Goal: Information Seeking & Learning: Learn about a topic

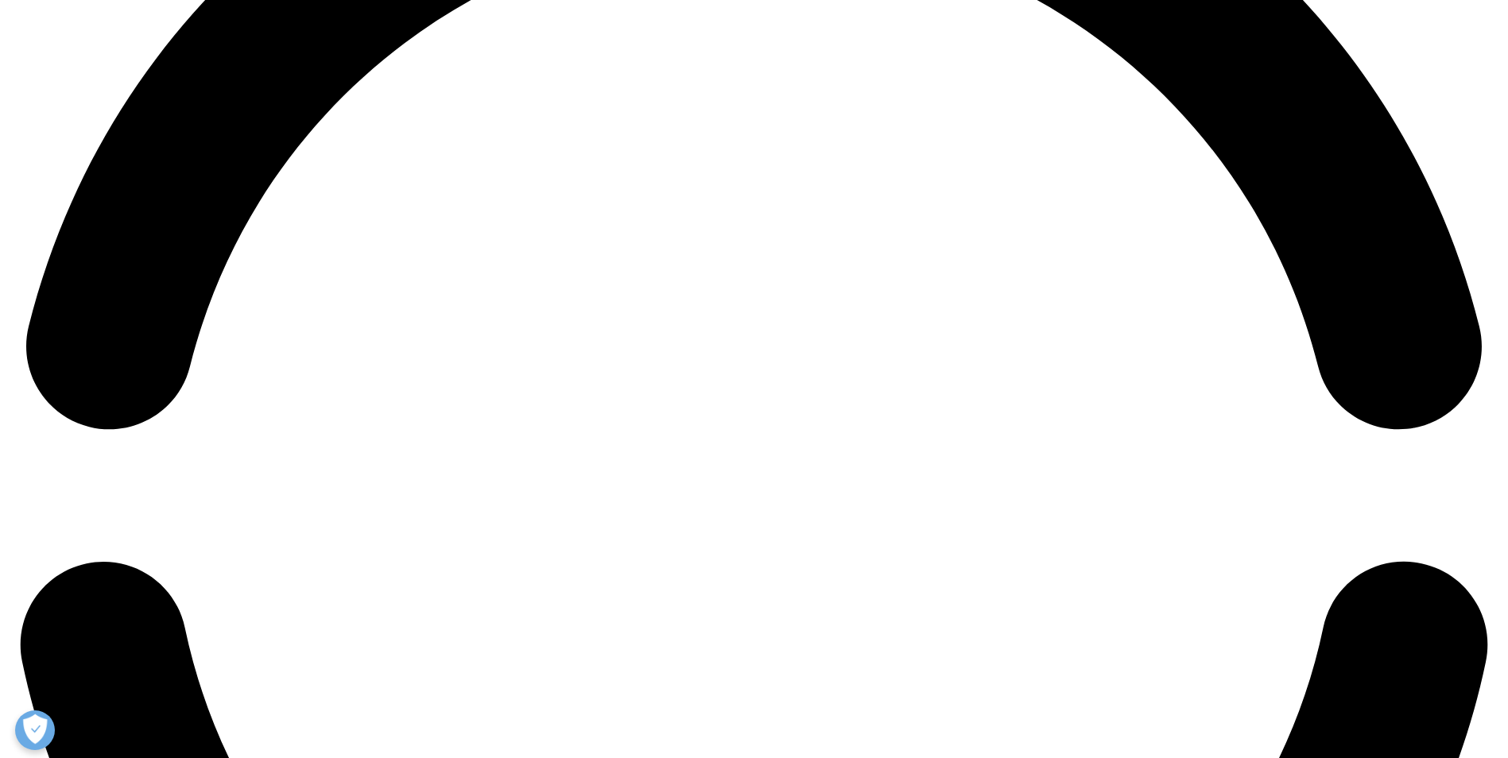
scroll to position [3020, 0]
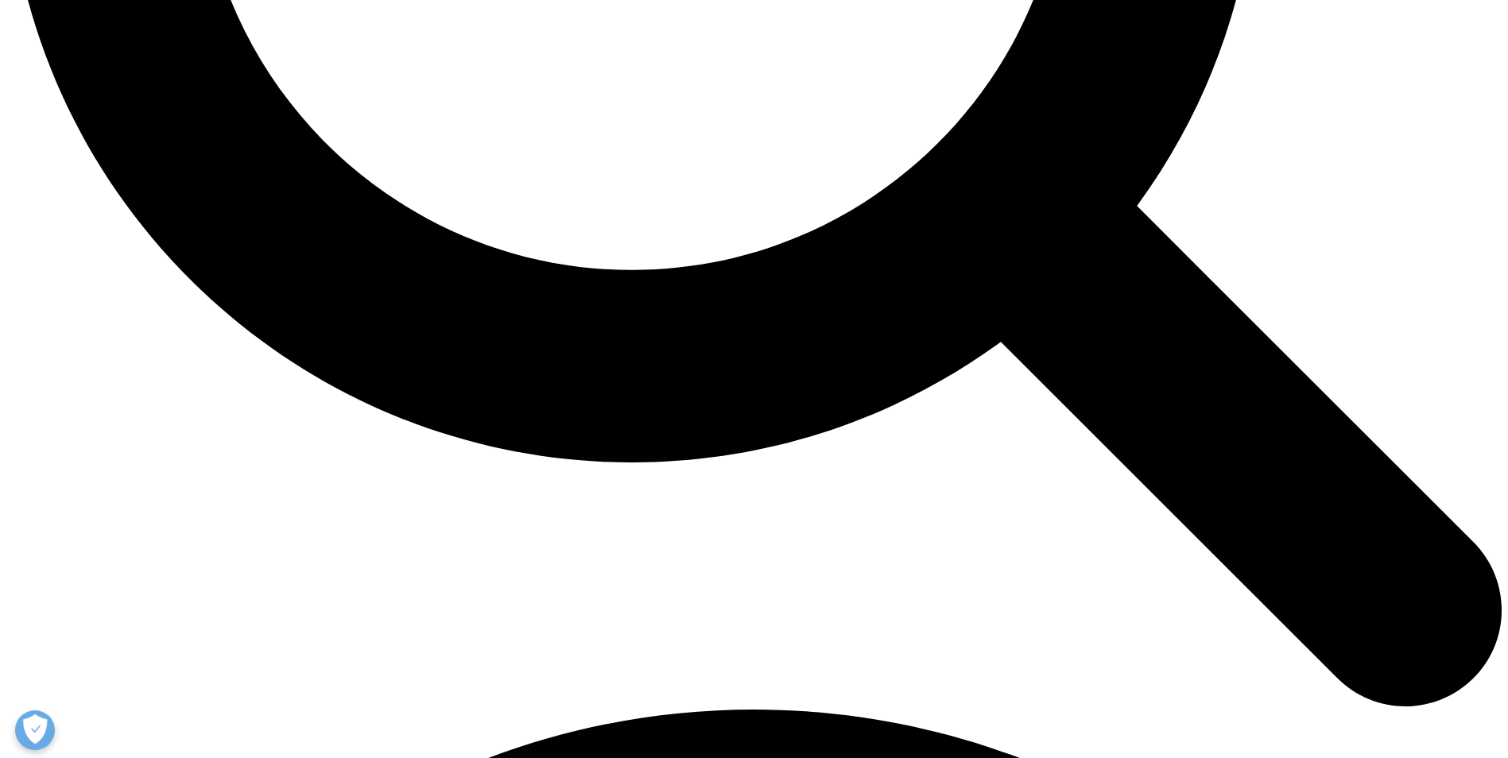
scroll to position [2225, 0]
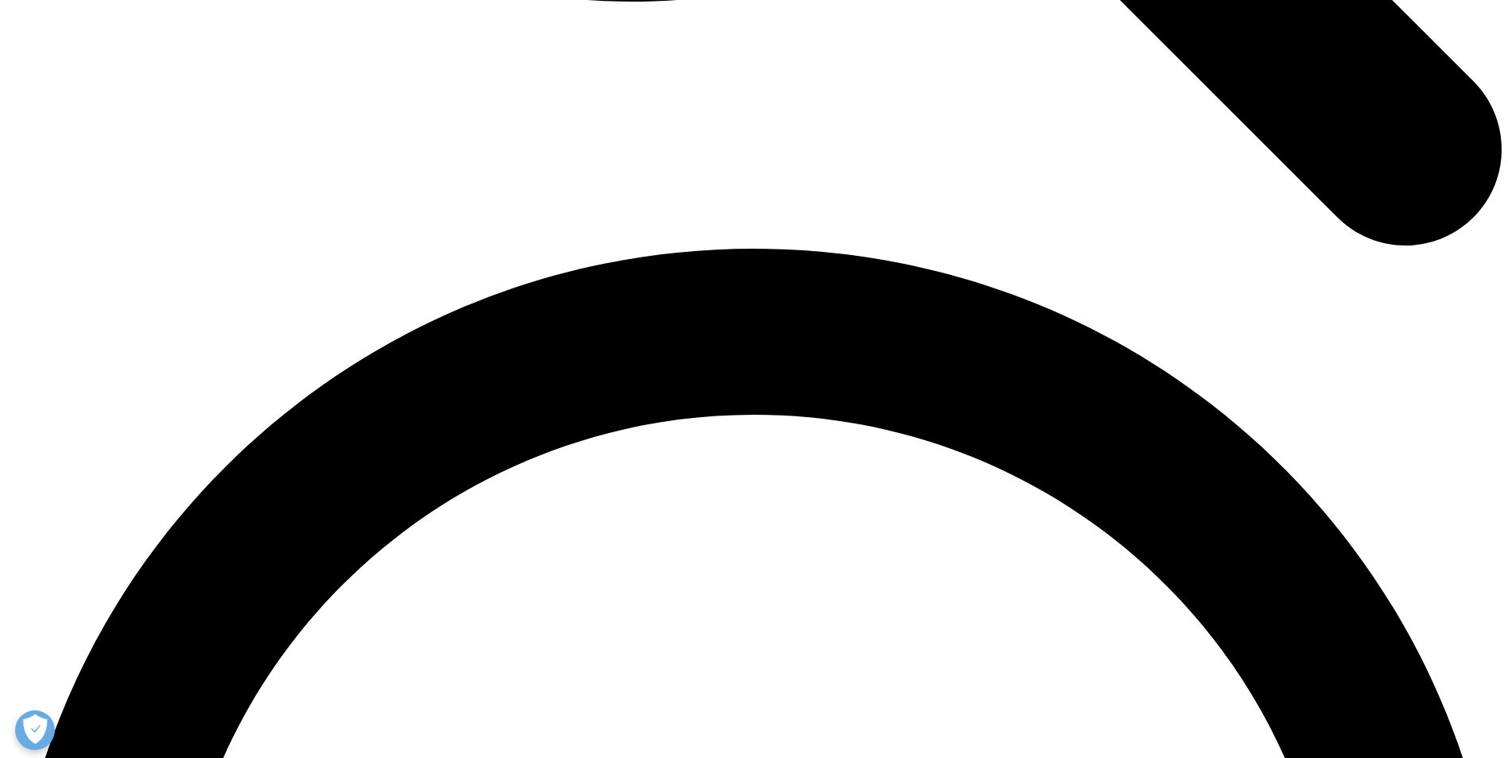
scroll to position [2702, 0]
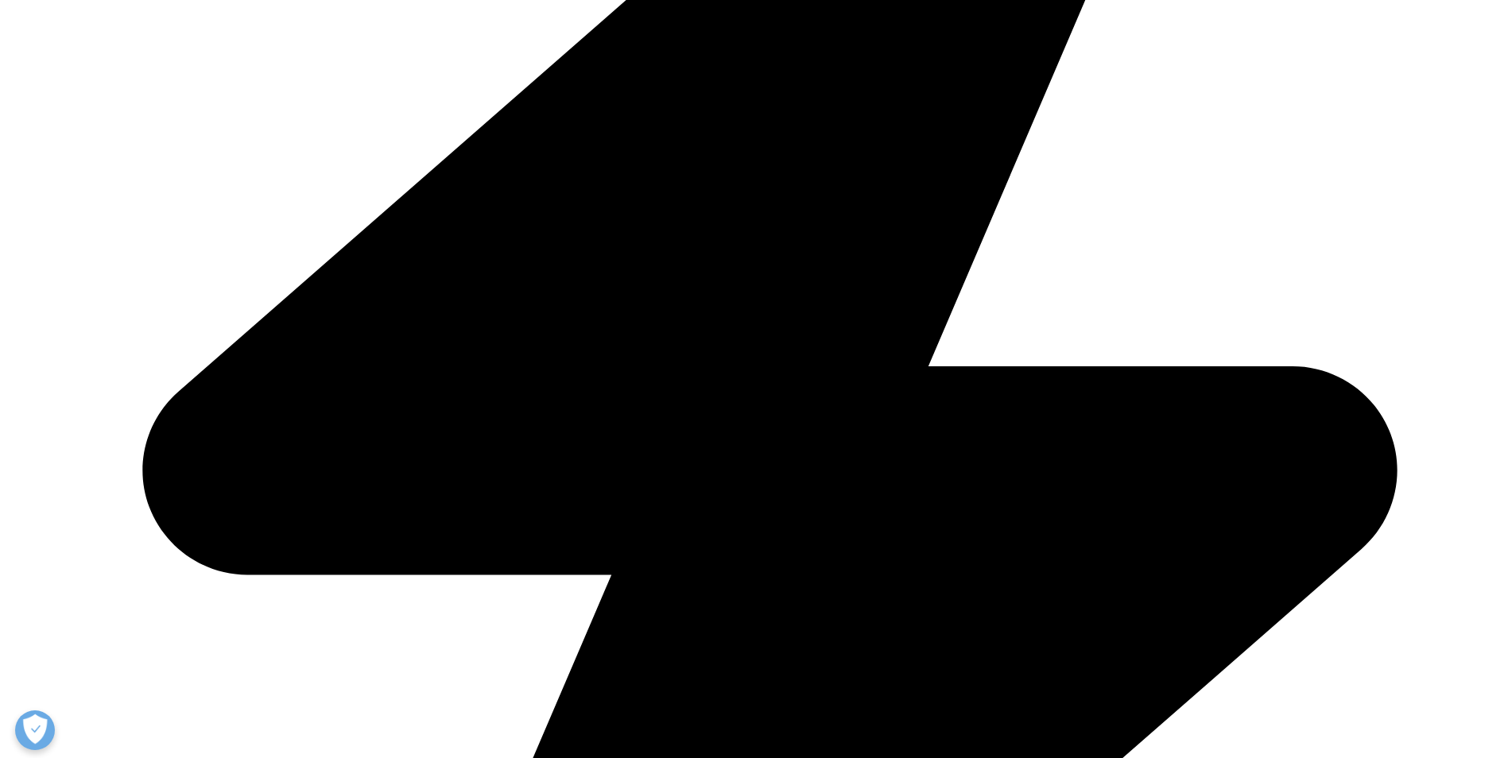
scroll to position [5165, 0]
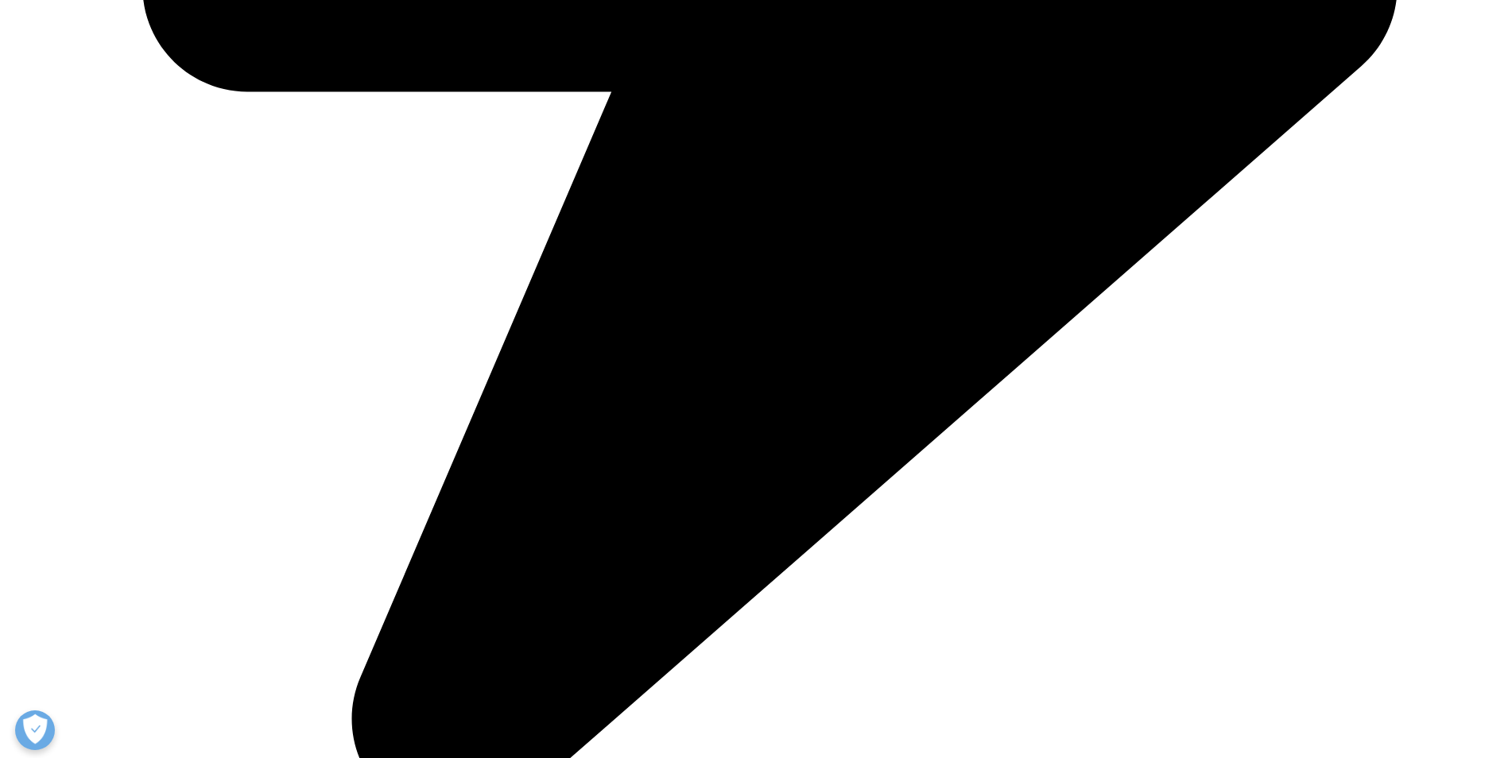
scroll to position [5722, 0]
